Goal: Book appointment/travel/reservation

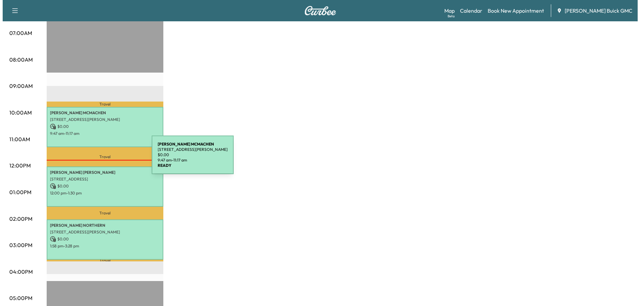
scroll to position [167, 0]
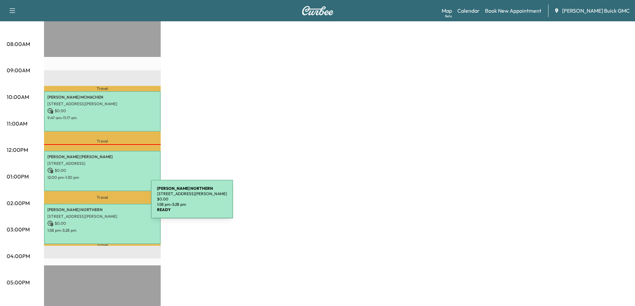
click at [101, 193] on p "Travel" at bounding box center [102, 197] width 117 height 13
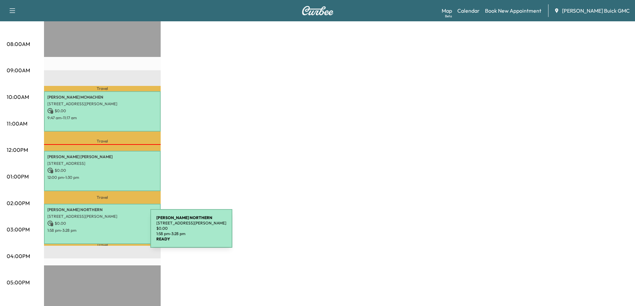
click at [100, 233] on div "[PERSON_NAME] NORTHERN [STREET_ADDRESS][PERSON_NAME] $ 0.00 1:58 pm - 3:28 pm" at bounding box center [102, 224] width 117 height 40
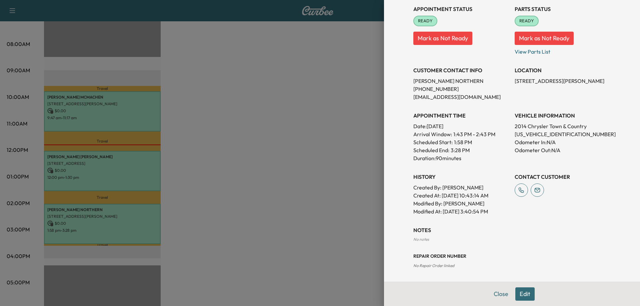
scroll to position [87, 0]
drag, startPoint x: 413, startPoint y: 145, endPoint x: 455, endPoint y: 145, distance: 41.3
click at [426, 145] on p "Scheduled Start:" at bounding box center [432, 142] width 39 height 8
click at [454, 144] on p "1:58 PM" at bounding box center [463, 142] width 18 height 8
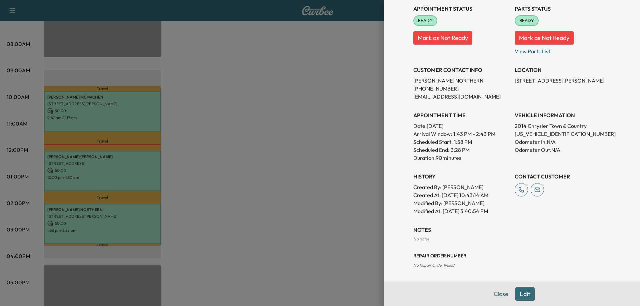
click at [418, 153] on p "Scheduled End:" at bounding box center [431, 150] width 36 height 8
click at [452, 152] on p "3:28 PM" at bounding box center [459, 150] width 19 height 8
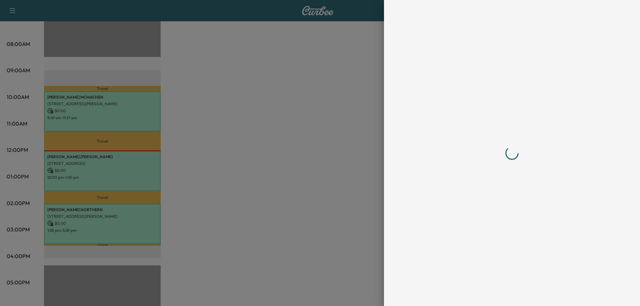
scroll to position [0, 0]
